Goal: Task Accomplishment & Management: Manage account settings

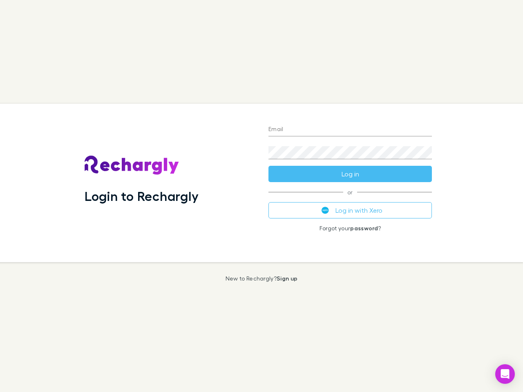
click at [261, 196] on div "Login to Rechargly" at bounding box center [170, 183] width 184 height 159
click at [350, 130] on input "Email" at bounding box center [349, 129] width 163 height 13
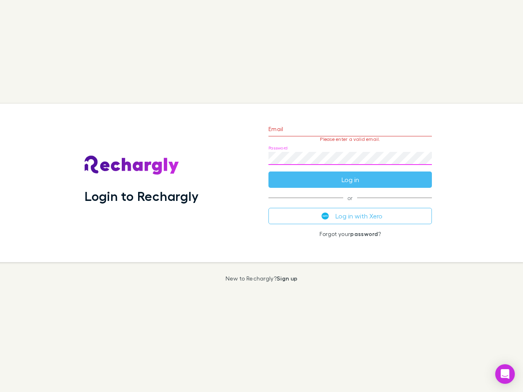
click at [350, 174] on form "Email Please enter a valid email. Password Log in" at bounding box center [349, 152] width 163 height 71
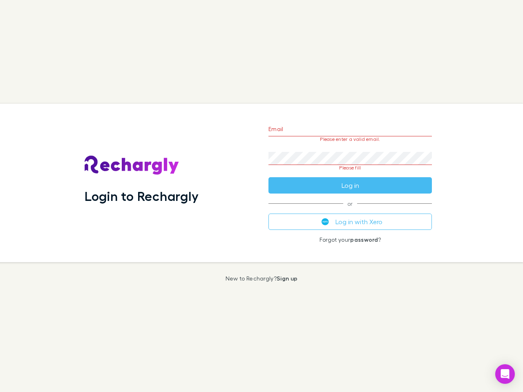
click at [350, 210] on div "Email Please enter a valid email. Password Please fill Log in or Log in with Xe…" at bounding box center [350, 183] width 177 height 159
click at [505, 374] on icon "Open Intercom Messenger" at bounding box center [505, 374] width 9 height 10
